Goal: Task Accomplishment & Management: Manage account settings

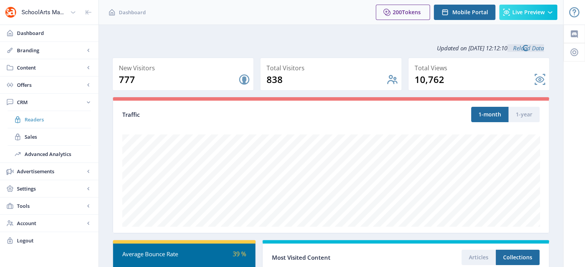
click at [38, 119] on span "Readers" at bounding box center [58, 120] width 66 height 8
click at [29, 100] on span "CRM" at bounding box center [51, 103] width 68 height 8
click at [43, 127] on link "Readers" at bounding box center [49, 119] width 83 height 17
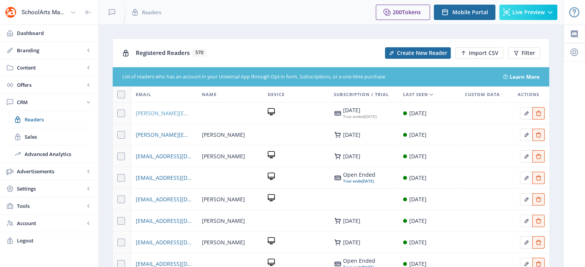
click at [148, 114] on span "[PERSON_NAME][EMAIL_ADDRESS][PERSON_NAME][DOMAIN_NAME]" at bounding box center [164, 113] width 57 height 9
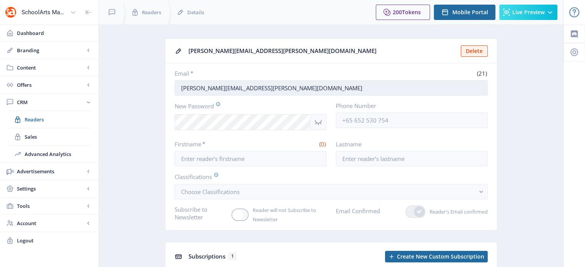
drag, startPoint x: 179, startPoint y: 89, endPoint x: 247, endPoint y: 90, distance: 67.7
click at [247, 90] on input "[PERSON_NAME][EMAIL_ADDRESS][PERSON_NAME][DOMAIN_NAME]" at bounding box center [331, 87] width 313 height 15
